Goal: Check status

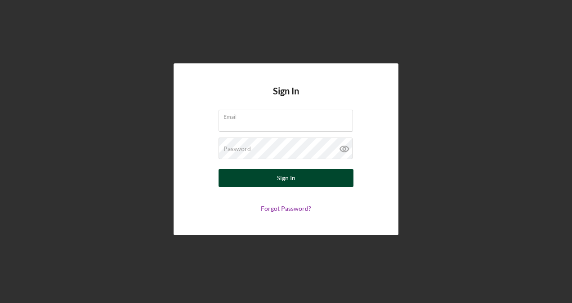
type input "[PERSON_NAME][EMAIL_ADDRESS][DOMAIN_NAME]"
click at [295, 176] on button "Sign In" at bounding box center [285, 178] width 135 height 18
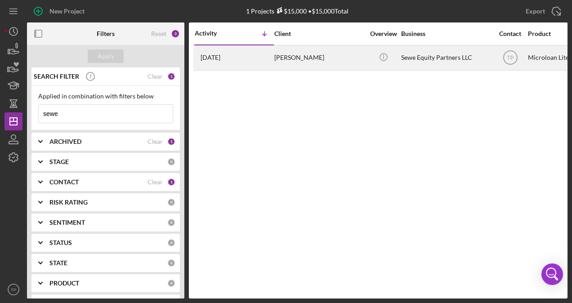
click at [230, 64] on div "[DATE] [PERSON_NAME]" at bounding box center [234, 58] width 79 height 24
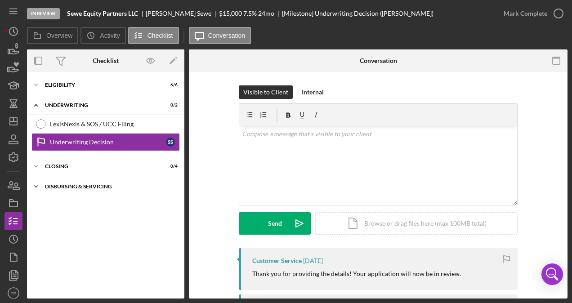
click at [137, 184] on div "Disbursing & Servicing" at bounding box center [109, 186] width 128 height 5
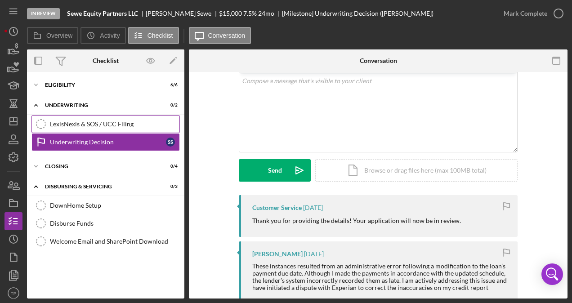
click at [118, 115] on link "LexisNexis & SOS / UCC Filing LexisNexis & SOS / UCC Filing" at bounding box center [105, 124] width 148 height 18
